Goal: Information Seeking & Learning: Learn about a topic

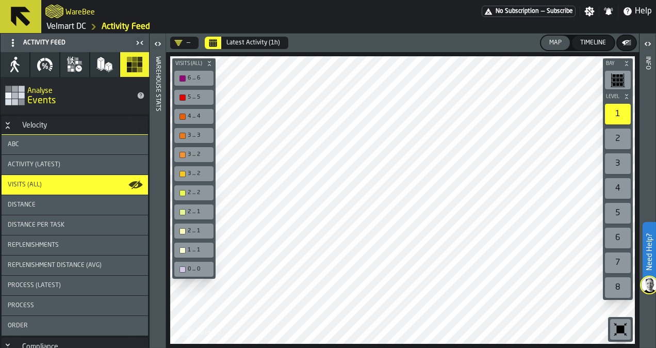
click at [28, 211] on div "Distance" at bounding box center [75, 205] width 146 height 20
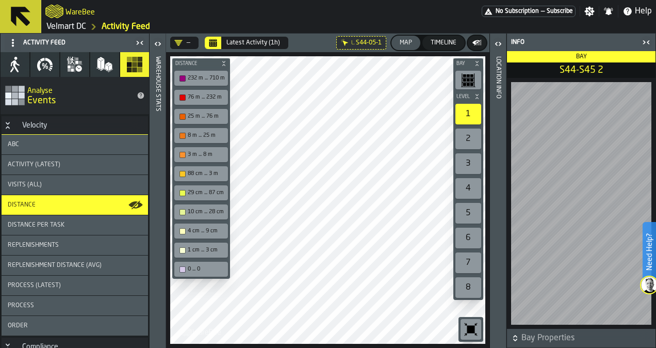
click at [35, 186] on span "Visits (All)" at bounding box center [25, 184] width 34 height 7
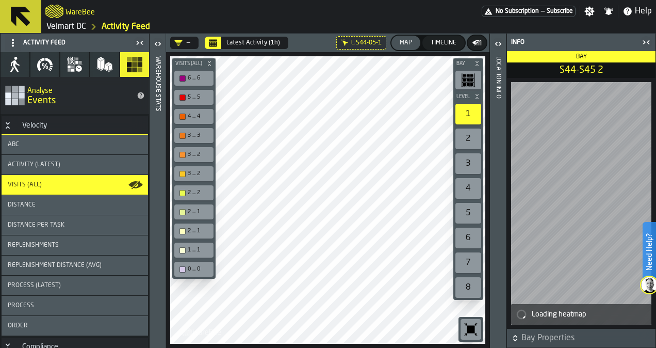
click at [64, 222] on div "Distance per Task" at bounding box center [75, 224] width 134 height 7
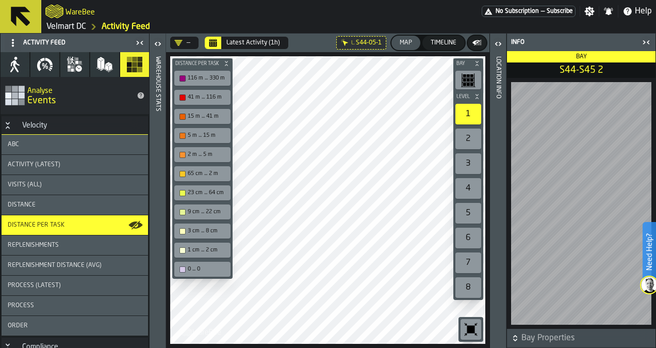
click at [23, 244] on span "Replenishments" at bounding box center [33, 244] width 51 height 7
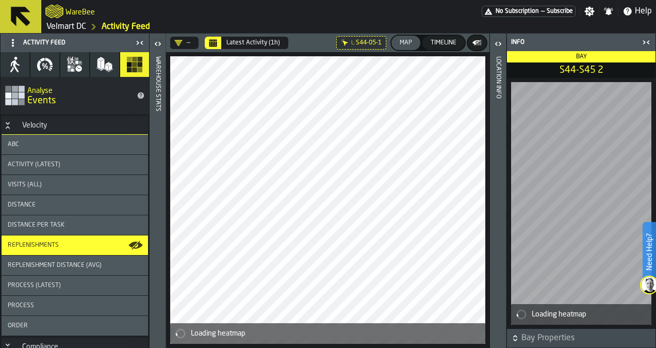
click at [43, 266] on span "Replenishment Distance (AVG)" at bounding box center [55, 264] width 94 height 7
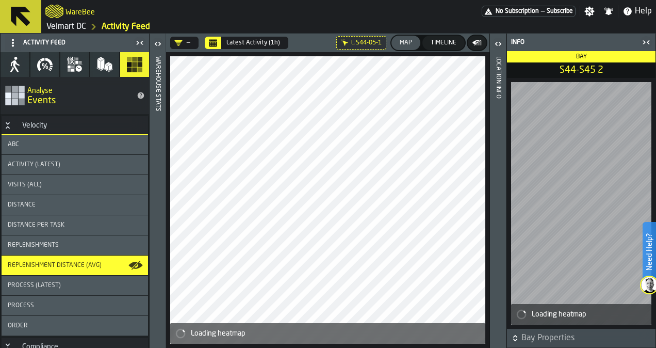
click at [101, 69] on polygon "button" at bounding box center [103, 64] width 4 height 10
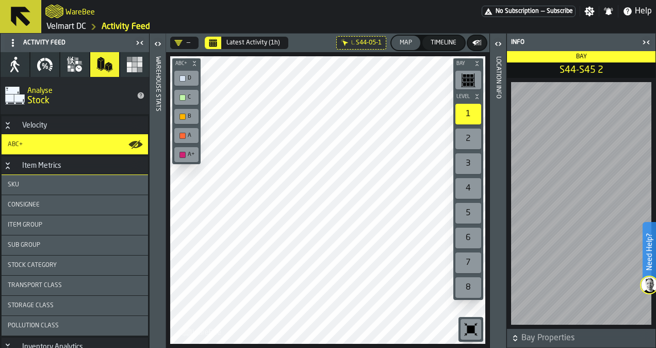
click at [37, 245] on span "Sub Group" at bounding box center [24, 244] width 32 height 7
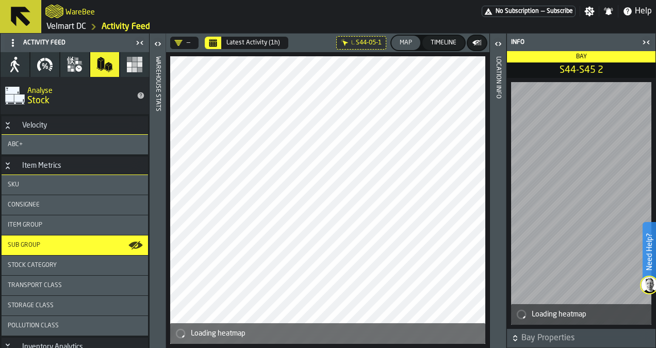
click at [51, 269] on span "Stock Category" at bounding box center [32, 264] width 49 height 7
